Goal: Navigation & Orientation: Find specific page/section

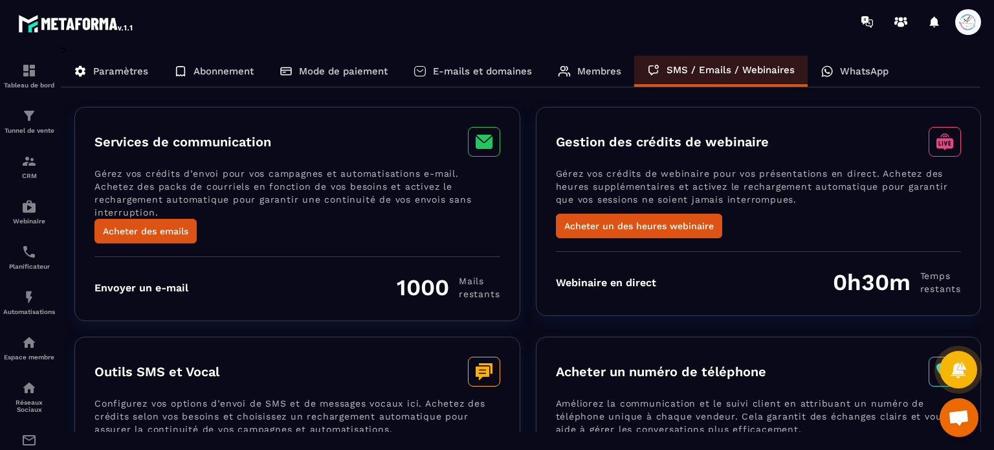
click at [363, 75] on p "Mode de paiement" at bounding box center [343, 71] width 89 height 12
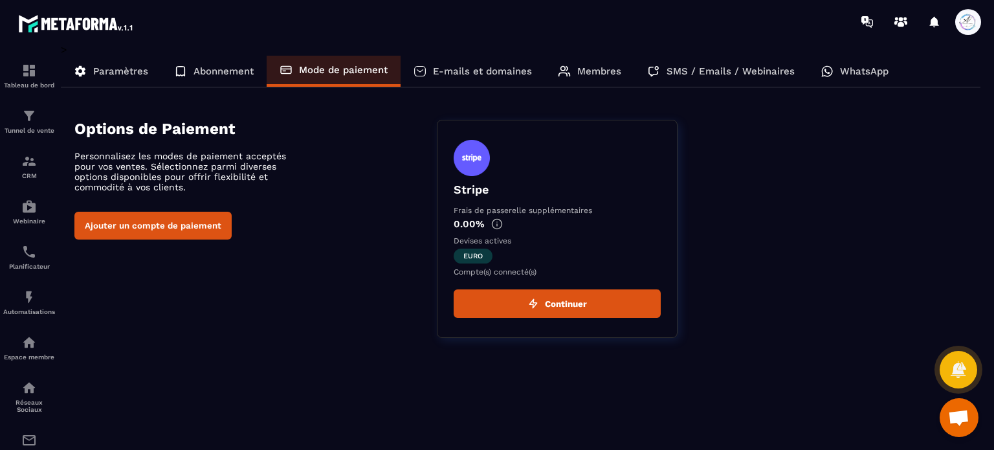
click at [192, 77] on div "Abonnement" at bounding box center [214, 71] width 106 height 31
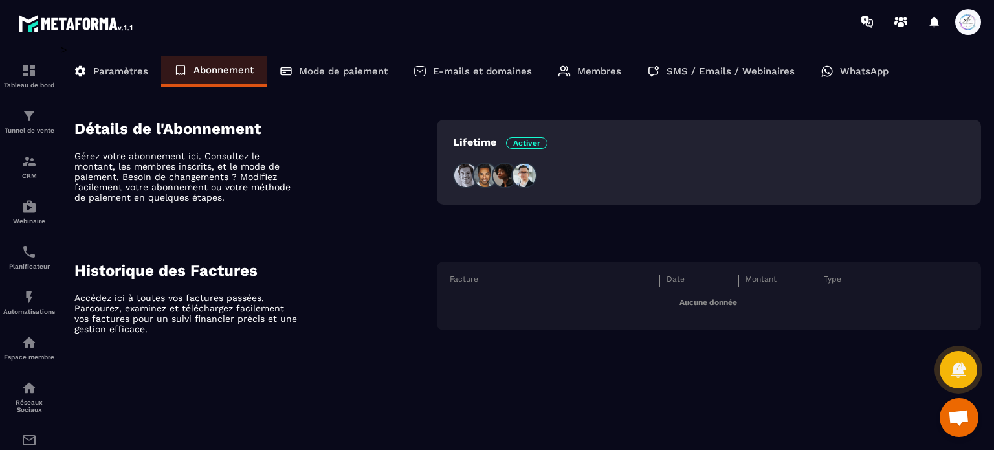
click at [129, 67] on p "Paramètres" at bounding box center [120, 71] width 55 height 12
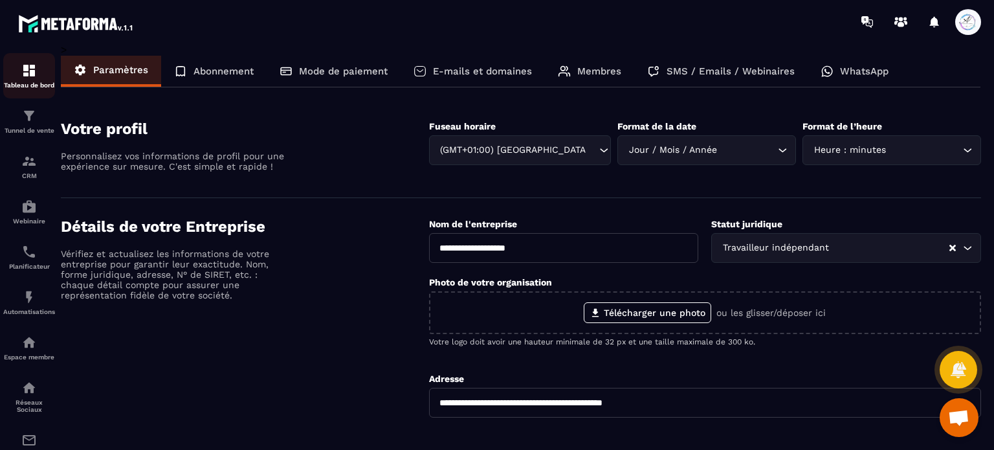
click at [32, 77] on img at bounding box center [29, 71] width 16 height 16
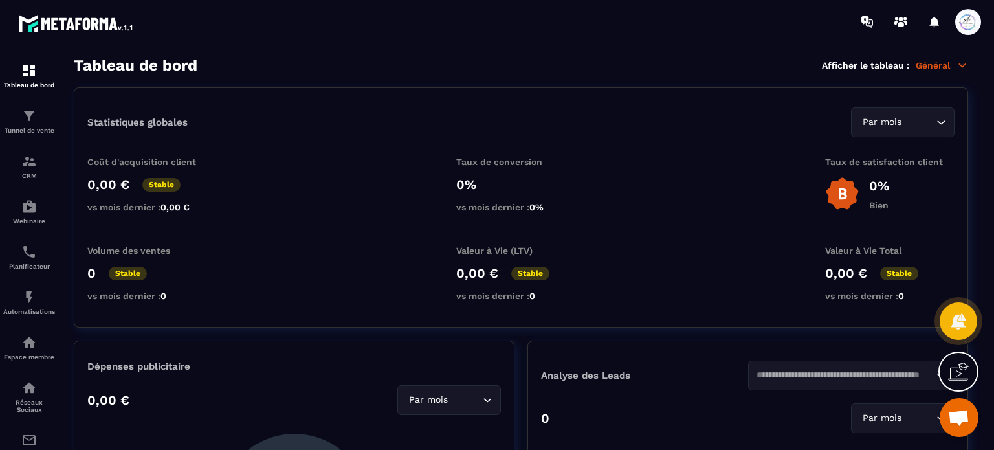
click at [948, 70] on p "Général" at bounding box center [942, 66] width 52 height 12
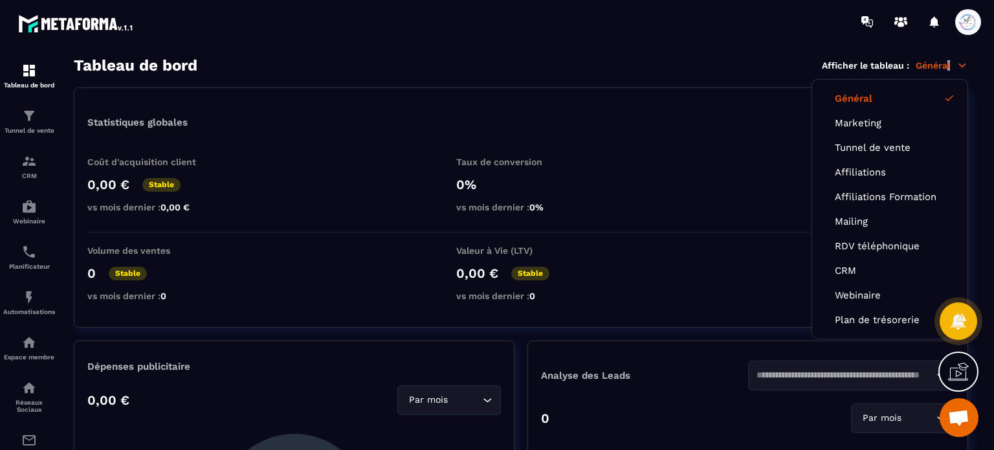
drag, startPoint x: 948, startPoint y: 70, endPoint x: 949, endPoint y: 61, distance: 8.4
click at [949, 61] on p "Général" at bounding box center [942, 66] width 52 height 12
click at [862, 245] on link "RDV téléphonique" at bounding box center [890, 246] width 110 height 12
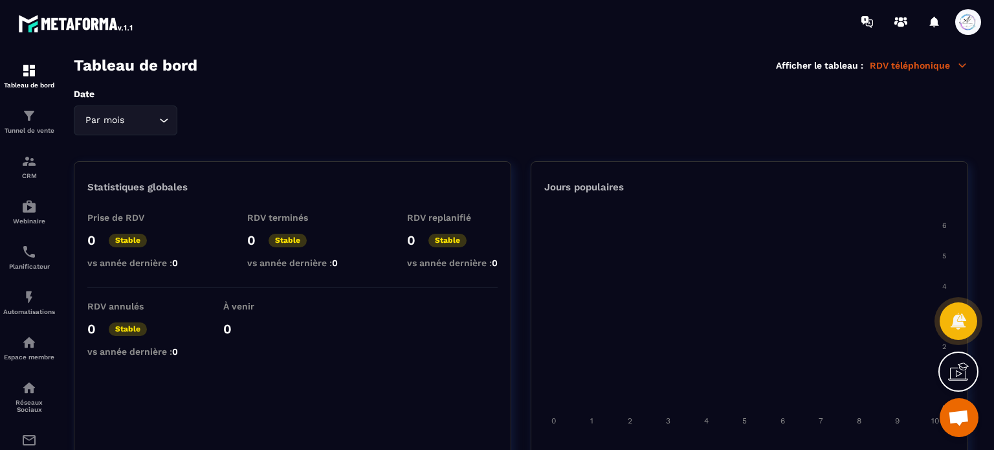
click at [888, 67] on p "RDV téléphonique" at bounding box center [919, 66] width 98 height 12
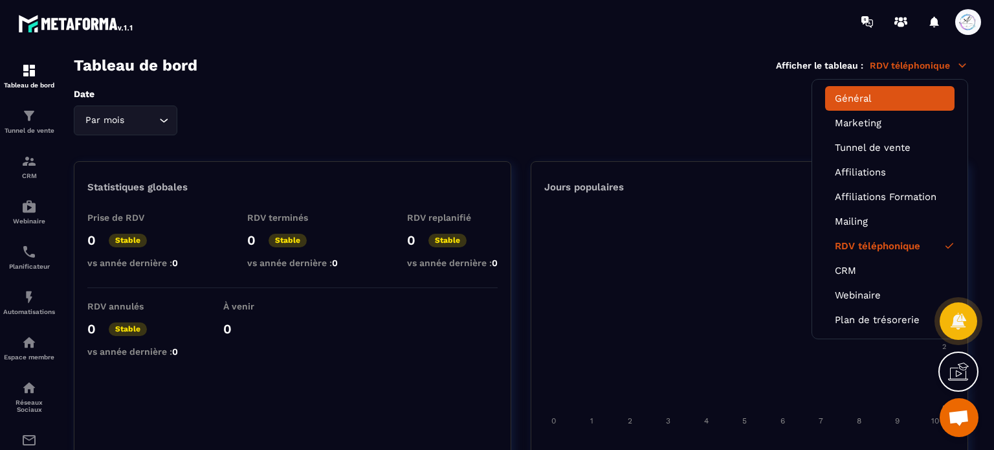
click at [886, 98] on link "Général" at bounding box center [890, 99] width 110 height 12
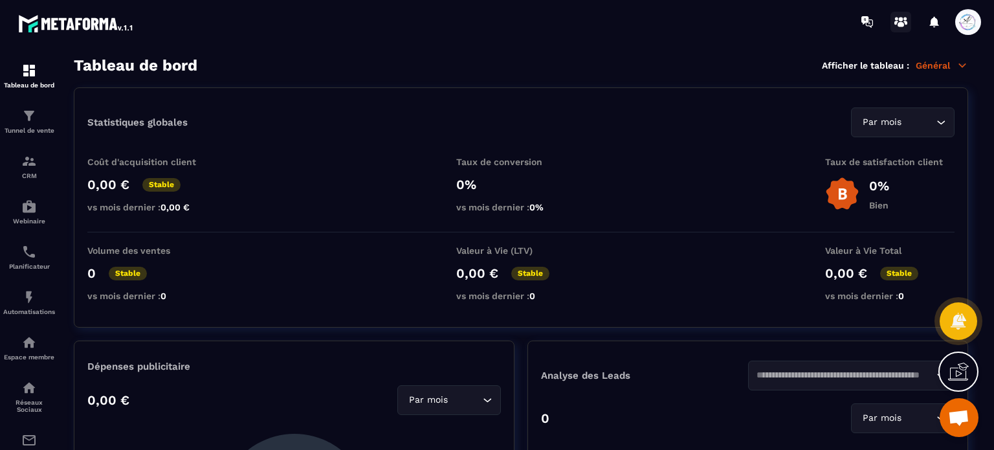
click at [893, 24] on icon at bounding box center [901, 22] width 21 height 21
click at [969, 20] on span at bounding box center [969, 22] width 26 height 26
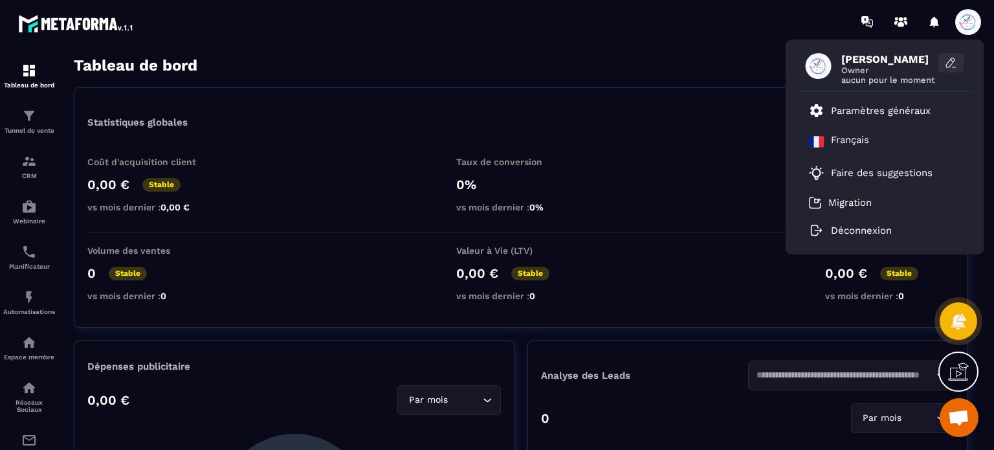
click at [955, 56] on icon at bounding box center [951, 62] width 13 height 13
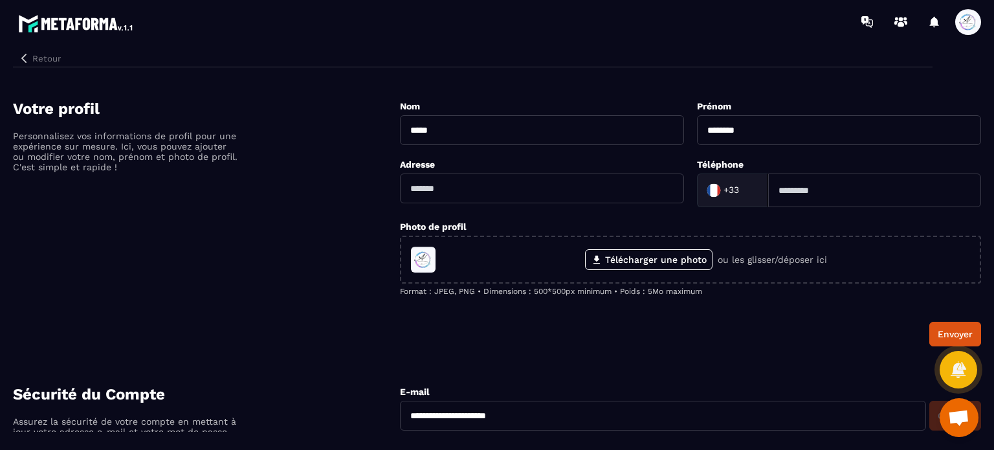
click at [55, 54] on button "Retour" at bounding box center [39, 58] width 53 height 17
